Goal: Task Accomplishment & Management: Manage account settings

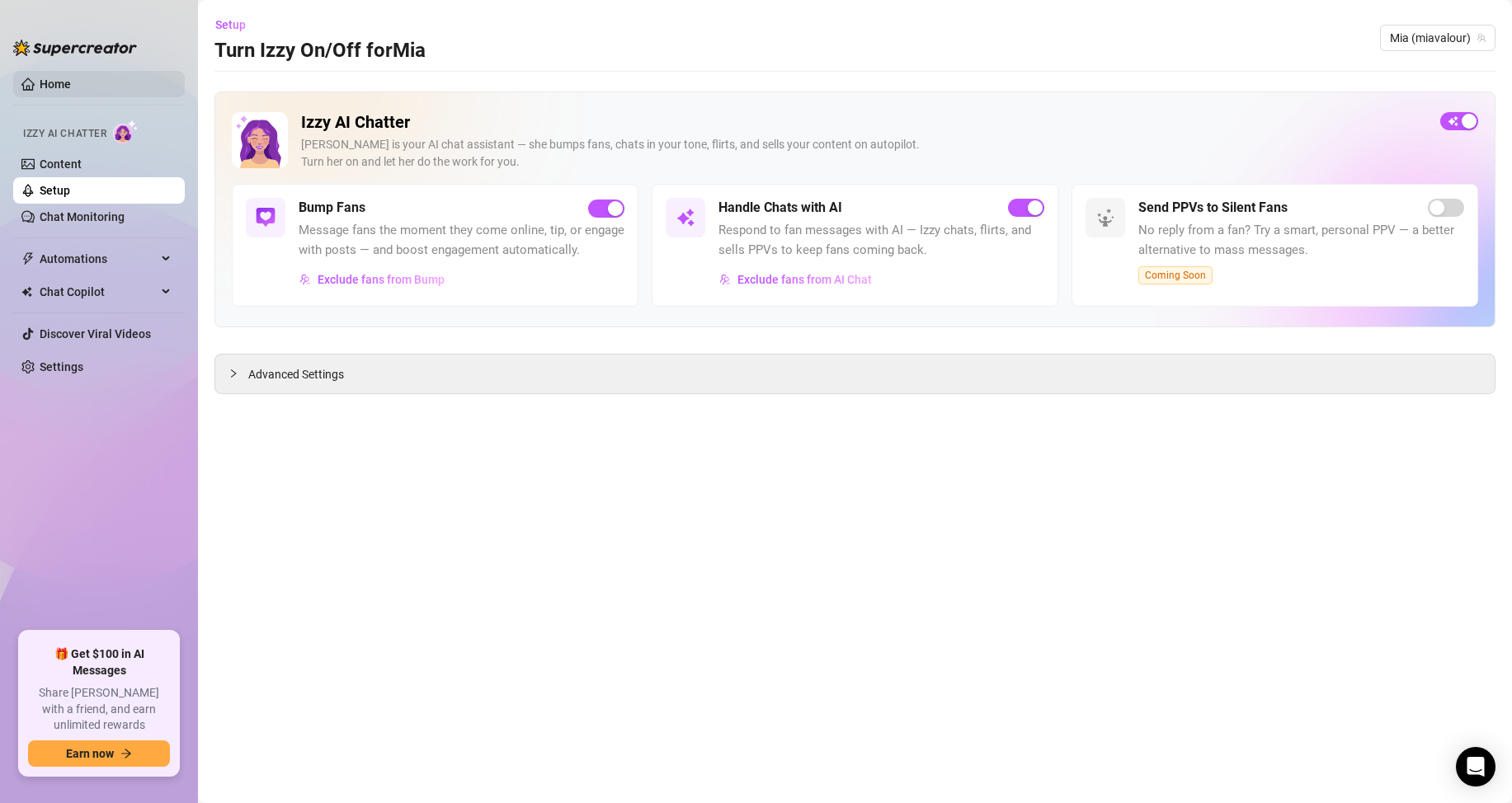
click at [53, 81] on link "Home" at bounding box center [54, 84] width 31 height 13
click at [1021, 217] on span "button" at bounding box center [1024, 207] width 37 height 18
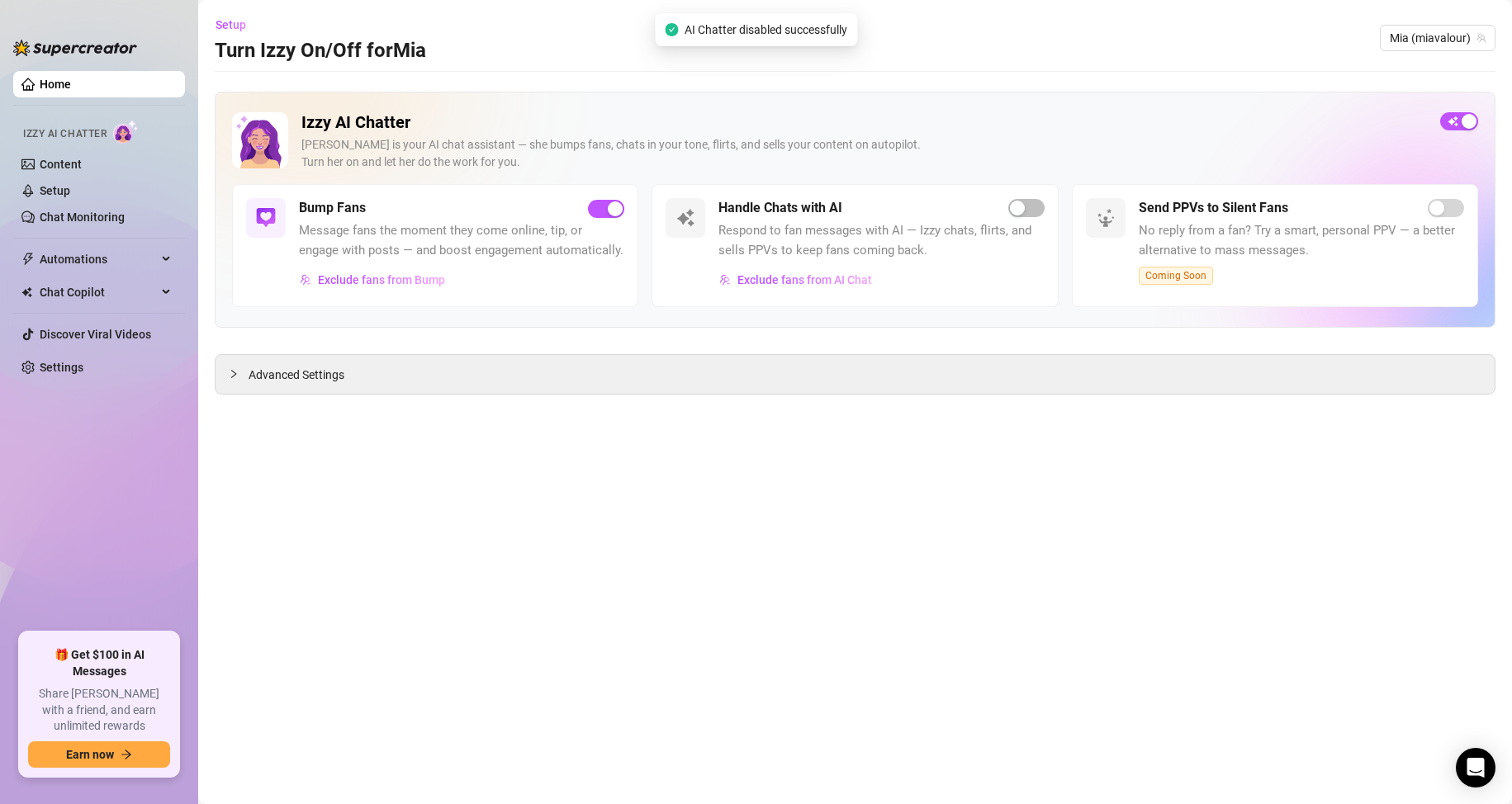
click at [1023, 197] on div "Handle Chats with AI Respond to fan messages with AI — Izzy chats, flirts, and …" at bounding box center [855, 245] width 407 height 123
click at [1028, 203] on span "button" at bounding box center [1026, 208] width 37 height 18
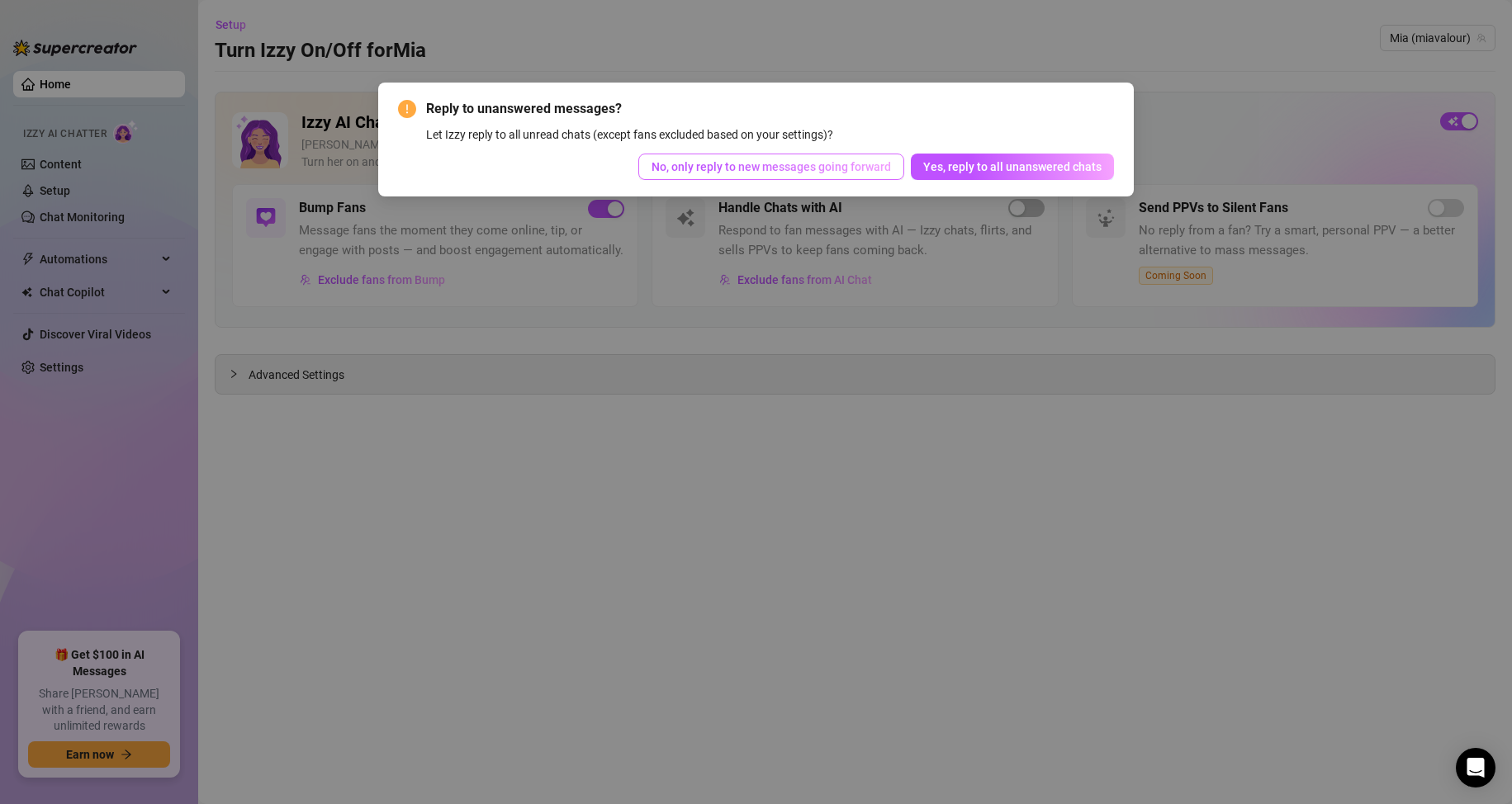
click at [824, 172] on span "No, only reply to new messages going forward" at bounding box center [771, 167] width 239 height 13
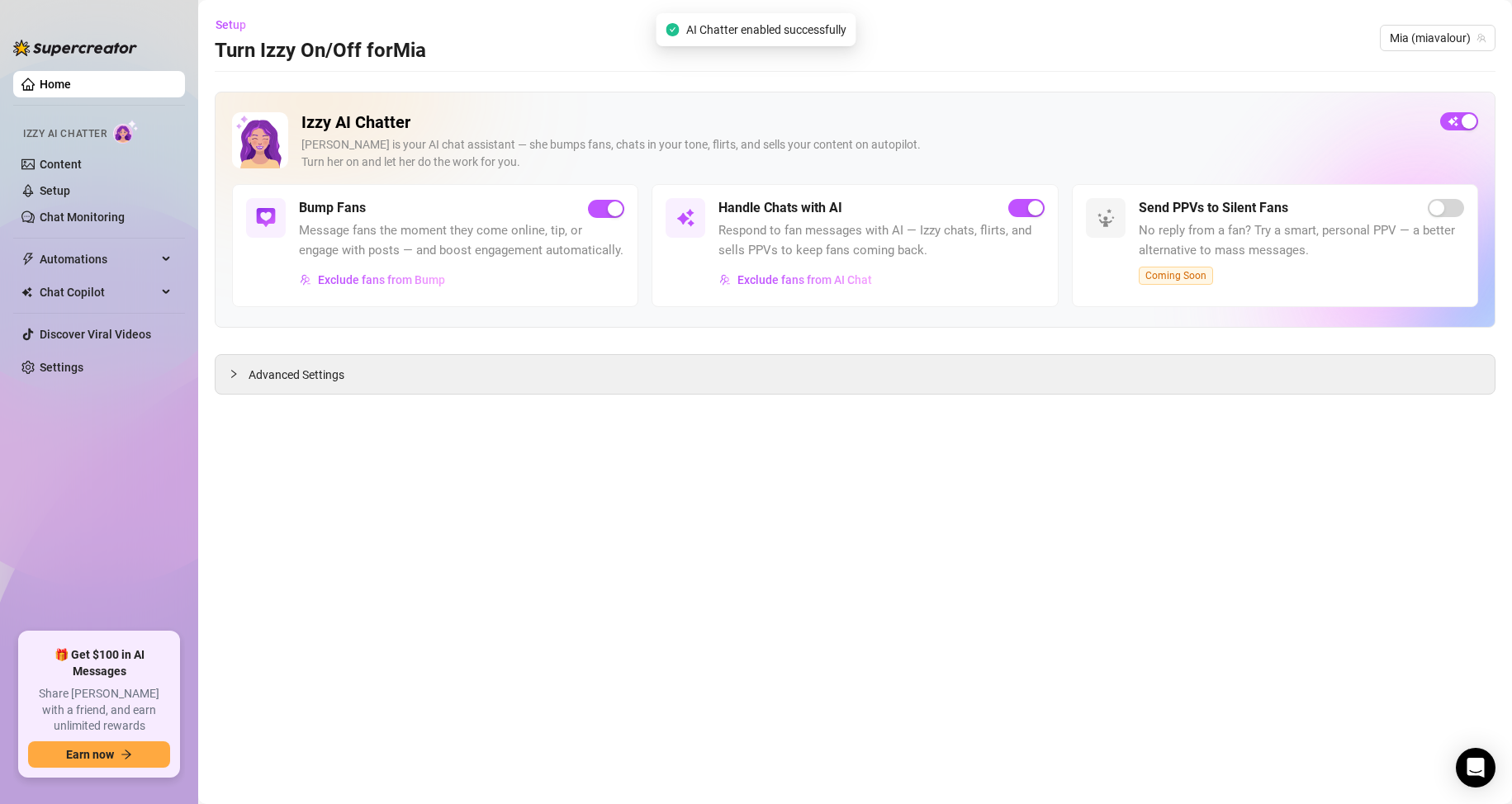
click at [1458, 133] on div "Izzy AI Chatter [PERSON_NAME] is your AI chat assistant — she bumps fans, chats…" at bounding box center [855, 148] width 1246 height 71
click at [1460, 122] on button "button" at bounding box center [1458, 121] width 38 height 18
click at [956, 484] on main "Setup Turn Izzy On/Off for [PERSON_NAME] (miavalour) Izzy AI Chatter [PERSON_NA…" at bounding box center [855, 402] width 1314 height 804
